Goal: Transaction & Acquisition: Purchase product/service

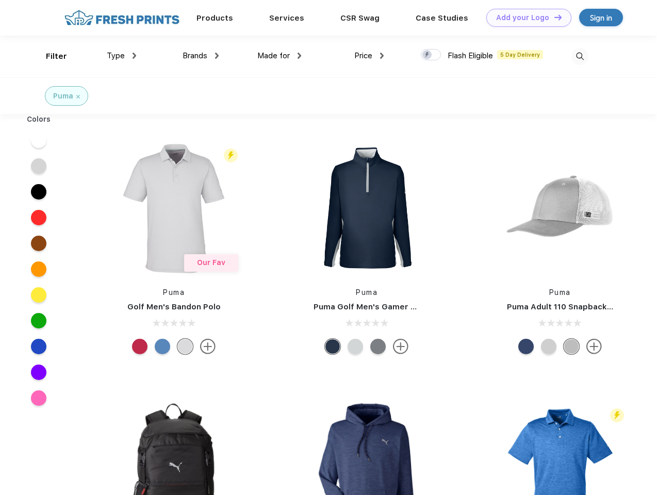
scroll to position [1, 0]
click at [525, 18] on link "Add your Logo Design Tool" at bounding box center [528, 18] width 85 height 18
click at [0, 0] on div "Design Tool" at bounding box center [0, 0] width 0 height 0
click at [553, 17] on link "Add your Logo Design Tool" at bounding box center [528, 18] width 85 height 18
click at [49, 56] on div "Filter" at bounding box center [56, 57] width 21 height 12
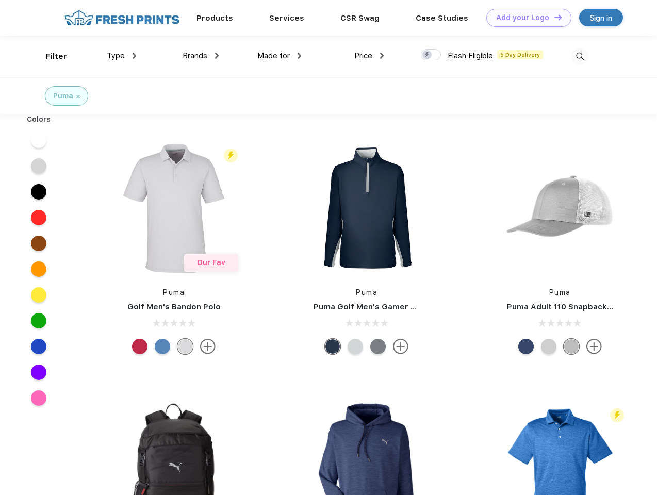
click at [122, 56] on span "Type" at bounding box center [116, 55] width 18 height 9
click at [201, 56] on span "Brands" at bounding box center [195, 55] width 25 height 9
click at [279, 56] on span "Made for" at bounding box center [273, 55] width 32 height 9
click at [369, 56] on span "Price" at bounding box center [363, 55] width 18 height 9
click at [431, 55] on div at bounding box center [431, 54] width 20 height 11
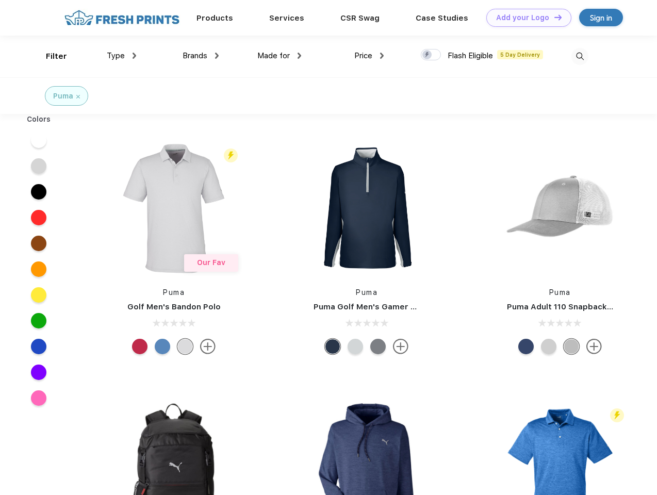
click at [427, 55] on input "checkbox" at bounding box center [424, 51] width 7 height 7
click at [580, 56] on img at bounding box center [579, 56] width 17 height 17
